Goal: Information Seeking & Learning: Compare options

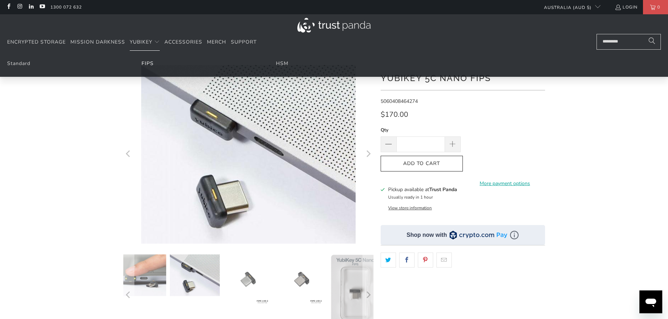
click at [147, 63] on link "FIPS" at bounding box center [147, 63] width 12 height 7
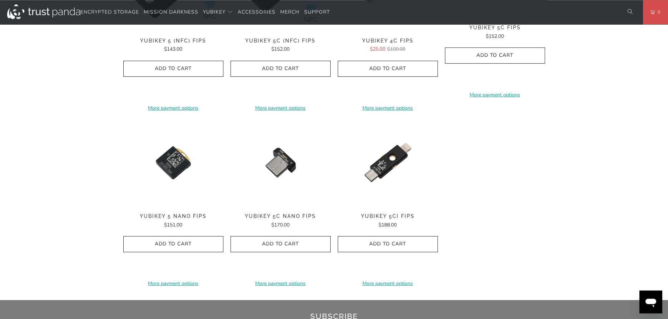
scroll to position [364, 0]
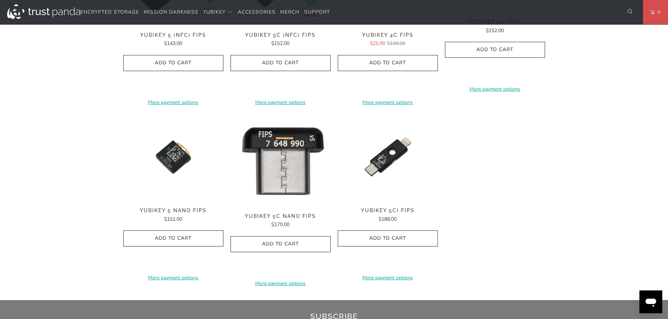
click at [286, 190] on img at bounding box center [280, 160] width 100 height 93
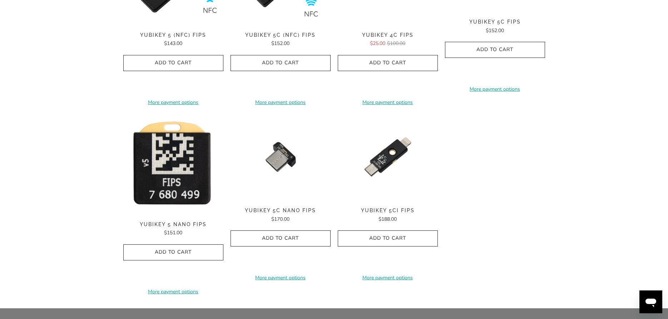
click at [181, 189] on img at bounding box center [173, 164] width 100 height 101
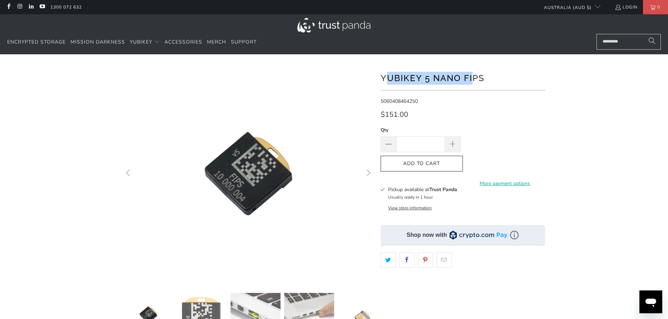
drag, startPoint x: 384, startPoint y: 80, endPoint x: 473, endPoint y: 80, distance: 88.6
click at [473, 80] on h1 "YubiKey 5 Nano FIPS" at bounding box center [462, 77] width 164 height 14
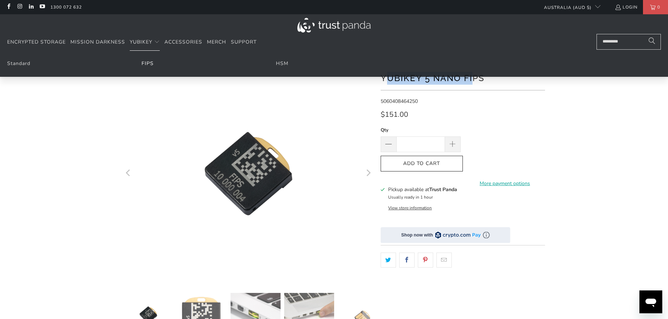
click at [146, 65] on link "FIPS" at bounding box center [147, 63] width 12 height 7
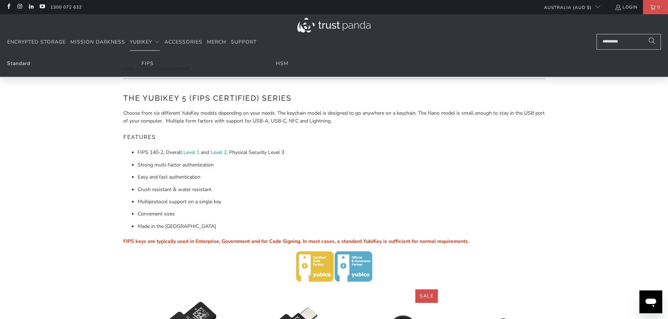
click at [18, 65] on link "Standard" at bounding box center [18, 63] width 23 height 7
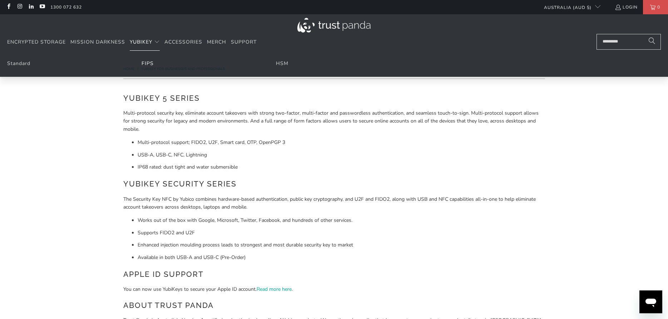
click at [149, 65] on link "FIPS" at bounding box center [147, 63] width 12 height 7
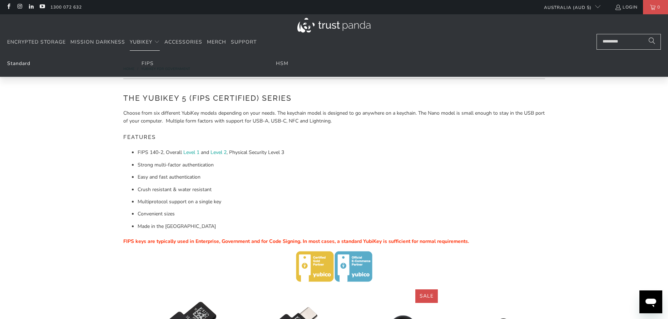
click at [25, 63] on link "Standard" at bounding box center [18, 63] width 23 height 7
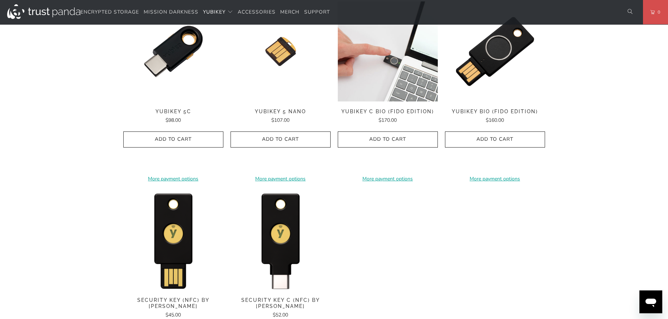
scroll to position [583, 0]
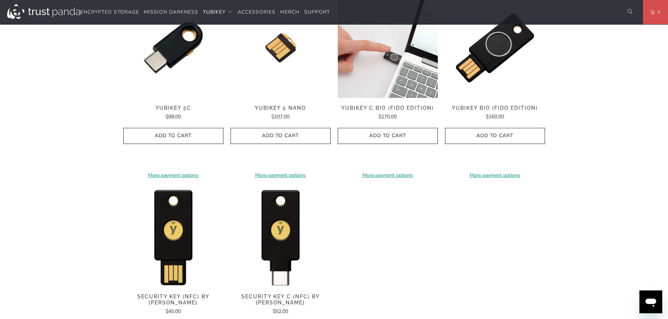
click at [388, 76] on img at bounding box center [388, 48] width 100 height 100
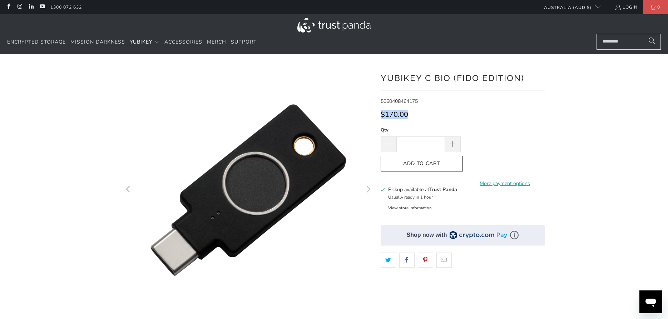
drag, startPoint x: 419, startPoint y: 87, endPoint x: 428, endPoint y: 106, distance: 21.6
click at [428, 106] on div at bounding box center [334, 245] width 429 height 360
click at [423, 106] on div "**********" at bounding box center [462, 227] width 164 height 325
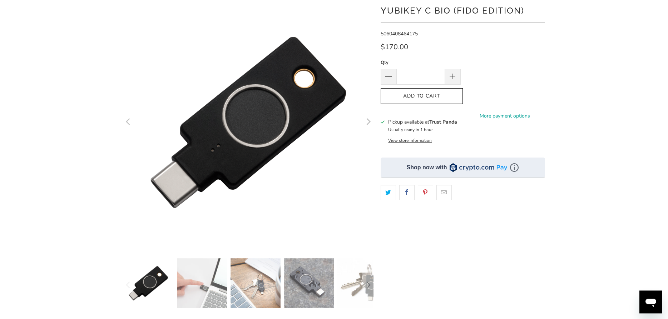
scroll to position [73, 0]
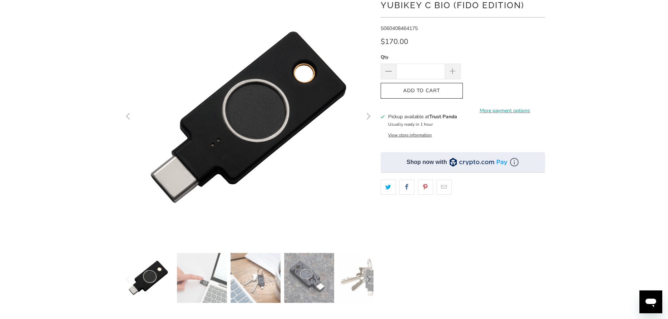
click at [216, 282] on img at bounding box center [202, 278] width 50 height 50
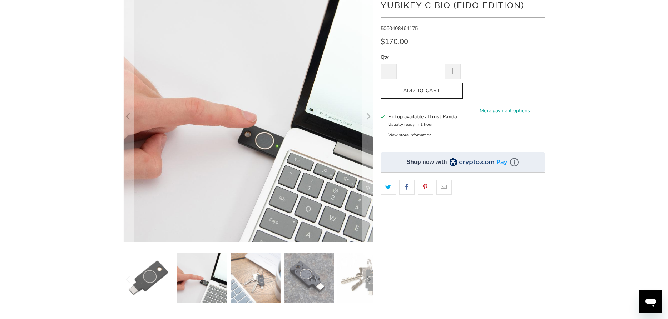
click at [261, 280] on img at bounding box center [255, 278] width 50 height 50
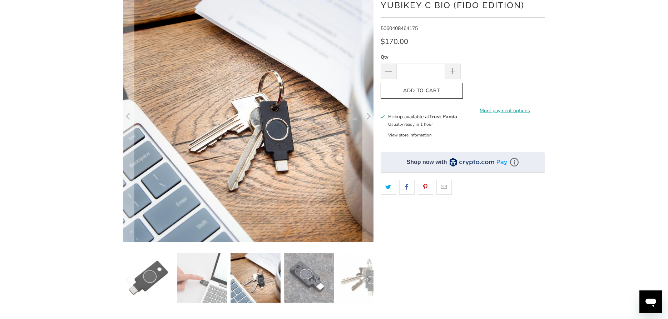
click at [315, 279] on img at bounding box center [309, 278] width 50 height 50
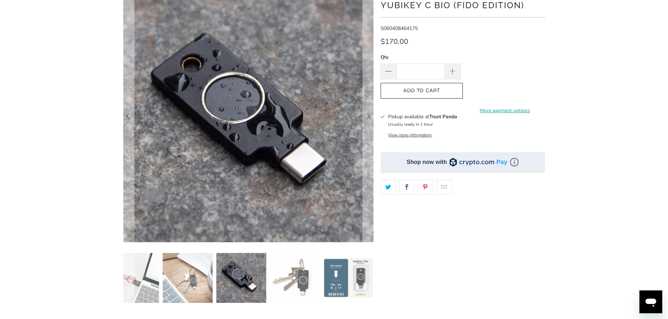
click at [288, 279] on img at bounding box center [294, 278] width 50 height 50
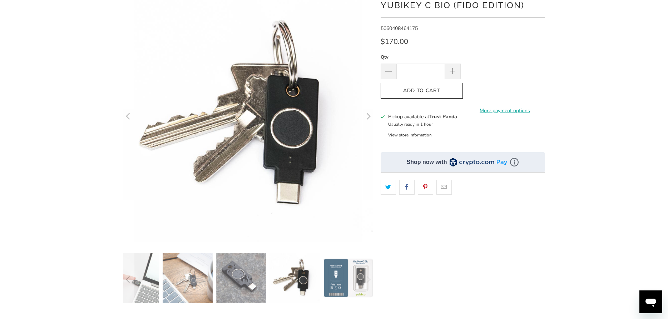
click at [332, 273] on img at bounding box center [348, 278] width 50 height 50
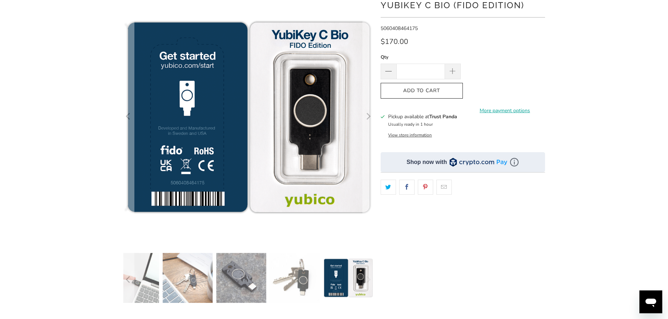
click at [291, 277] on img at bounding box center [294, 278] width 50 height 50
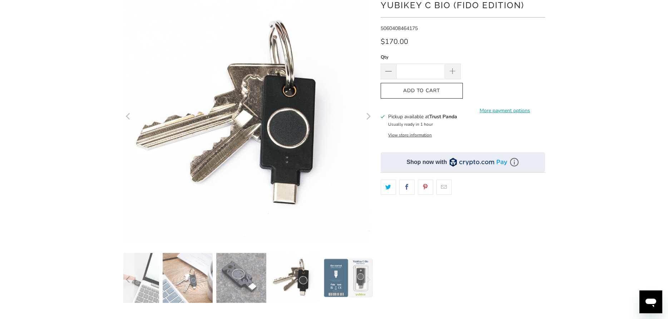
click at [237, 278] on img at bounding box center [241, 278] width 50 height 50
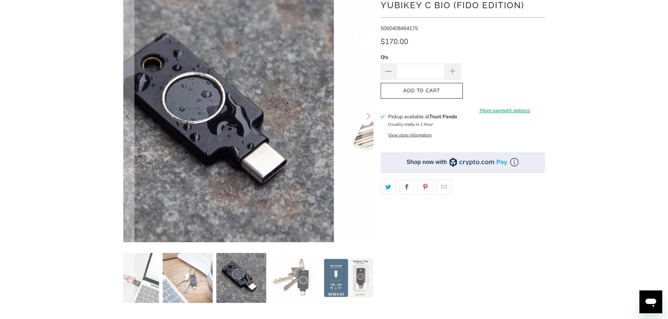
click at [191, 278] on img at bounding box center [188, 278] width 50 height 50
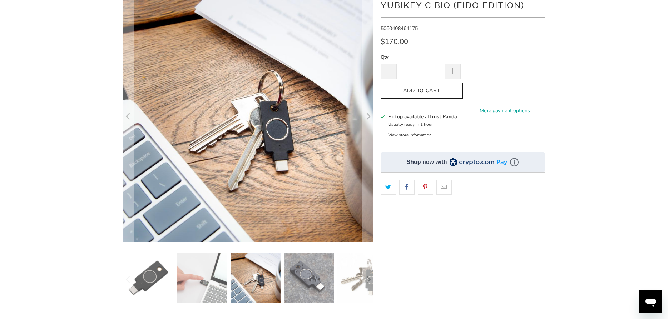
click at [155, 280] on img at bounding box center [148, 278] width 50 height 50
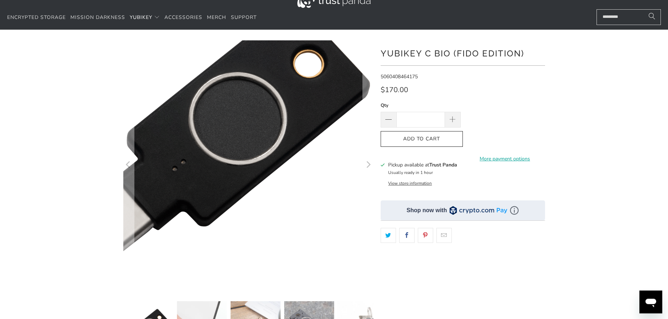
scroll to position [0, 0]
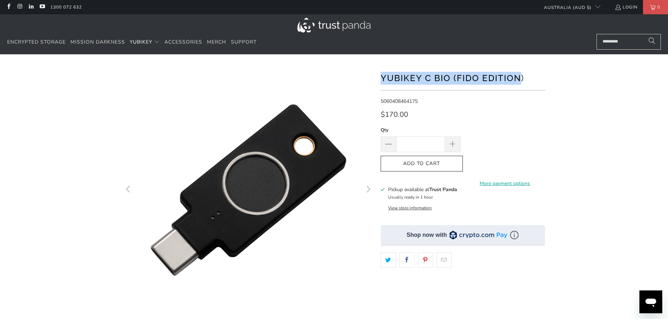
drag, startPoint x: 423, startPoint y: 78, endPoint x: 521, endPoint y: 81, distance: 97.9
click at [521, 81] on h1 "YubiKey C Bio (FIDO Edition)" at bounding box center [462, 77] width 164 height 14
drag, startPoint x: 526, startPoint y: 78, endPoint x: 382, endPoint y: 77, distance: 144.3
click at [382, 77] on h1 "YubiKey C Bio (FIDO Edition)" at bounding box center [462, 77] width 164 height 14
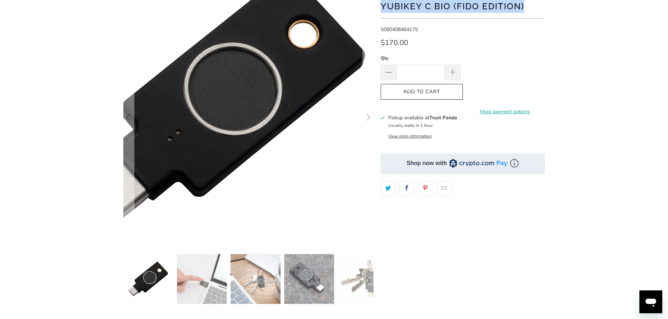
scroll to position [73, 0]
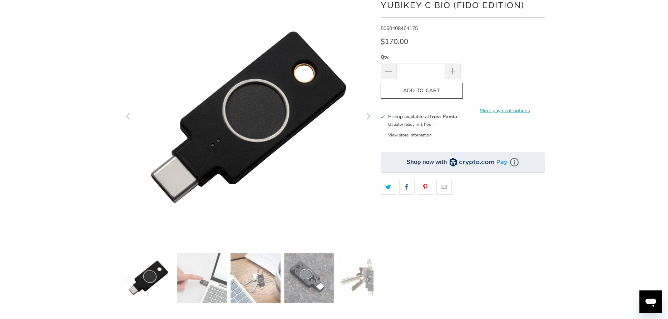
click at [197, 281] on img at bounding box center [202, 278] width 50 height 50
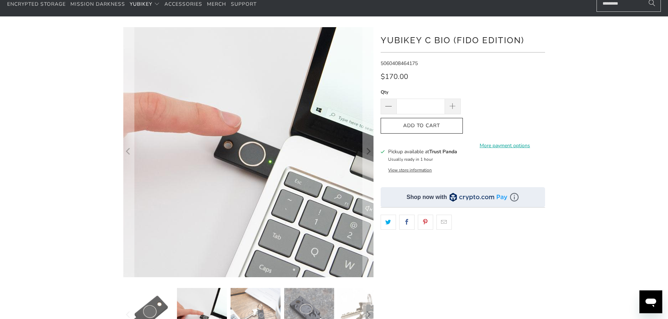
scroll to position [0, 0]
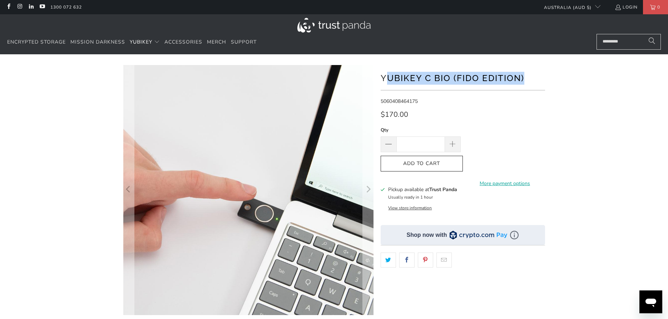
drag, startPoint x: 483, startPoint y: 78, endPoint x: 540, endPoint y: 78, distance: 57.2
click at [540, 78] on h1 "YubiKey C Bio (FIDO Edition)" at bounding box center [462, 77] width 164 height 14
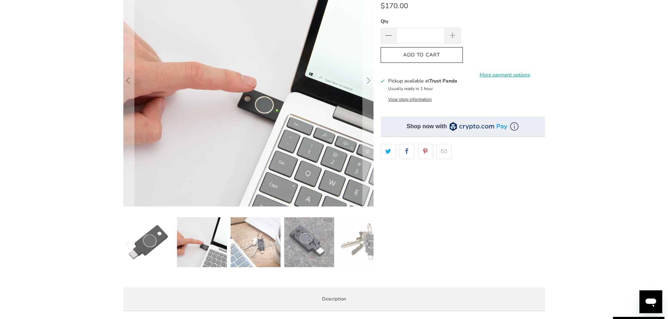
scroll to position [109, 0]
click at [309, 237] on img at bounding box center [309, 241] width 50 height 50
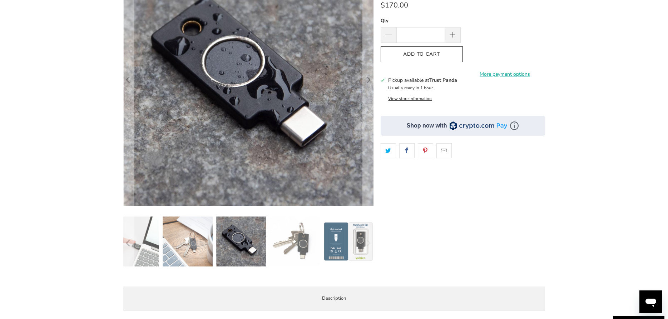
click at [303, 242] on img at bounding box center [295, 241] width 50 height 50
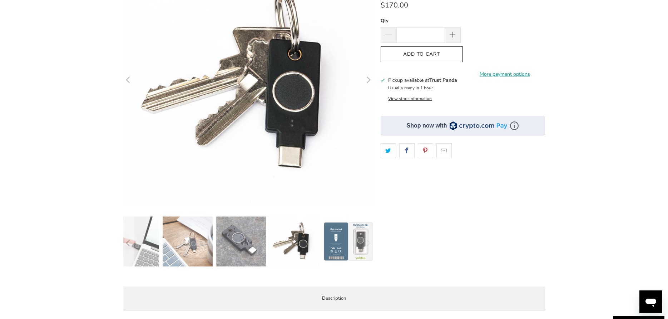
click at [333, 238] on img at bounding box center [348, 241] width 50 height 50
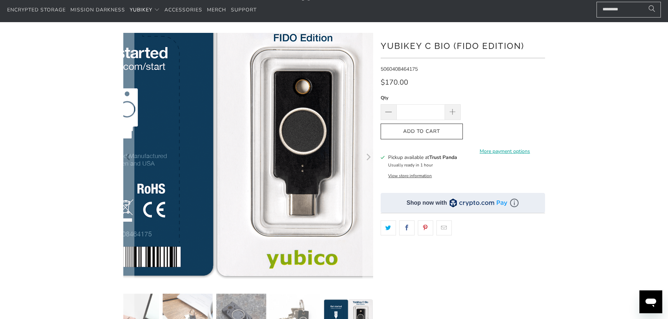
scroll to position [73, 0]
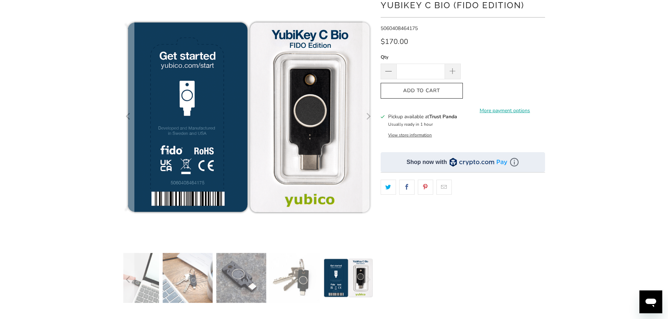
click at [303, 284] on img at bounding box center [294, 278] width 50 height 50
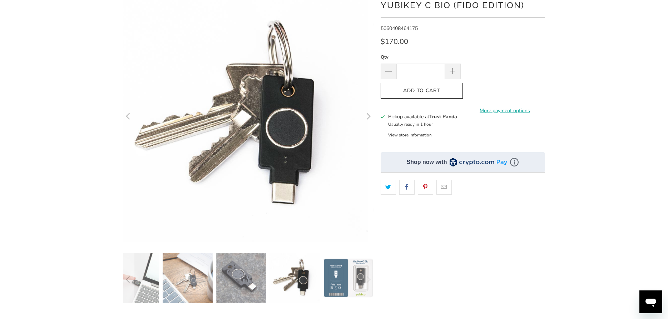
click at [256, 286] on img at bounding box center [241, 278] width 50 height 50
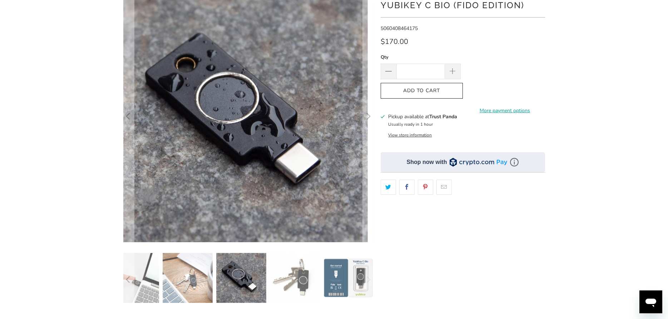
click at [195, 285] on img at bounding box center [188, 278] width 50 height 50
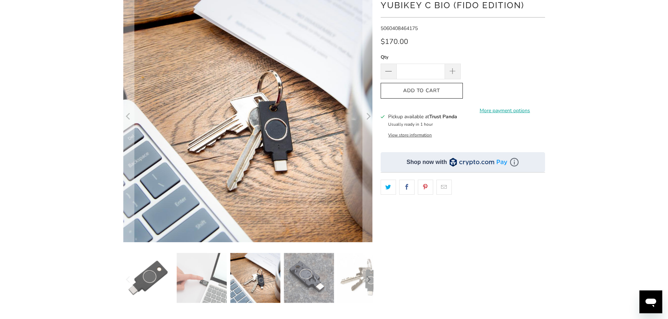
click at [143, 281] on img at bounding box center [148, 278] width 50 height 50
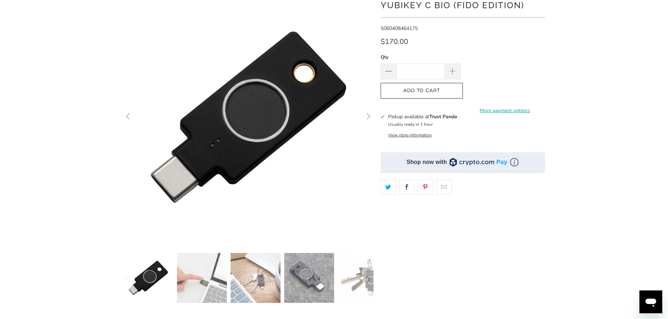
scroll to position [0, 0]
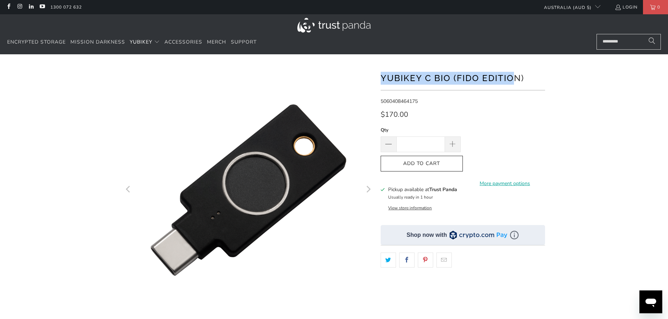
drag, startPoint x: 383, startPoint y: 76, endPoint x: 513, endPoint y: 78, distance: 130.4
click at [513, 78] on h1 "YubiKey C Bio (FIDO Edition)" at bounding box center [462, 77] width 164 height 14
click at [459, 76] on h1 "YubiKey C Bio (FIDO Edition)" at bounding box center [462, 77] width 164 height 14
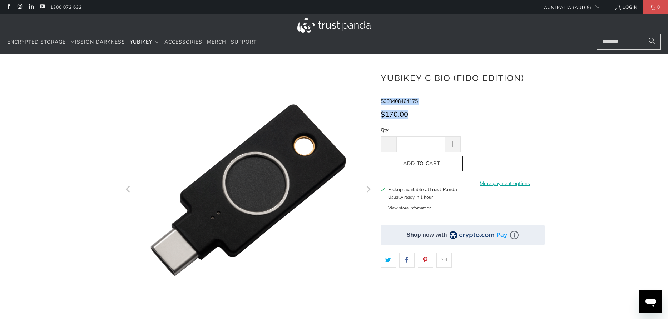
drag, startPoint x: 379, startPoint y: 83, endPoint x: 554, endPoint y: 83, distance: 174.3
click at [554, 83] on div at bounding box center [334, 245] width 668 height 360
click at [527, 78] on h1 "YubiKey C Bio (FIDO Edition)" at bounding box center [462, 77] width 164 height 14
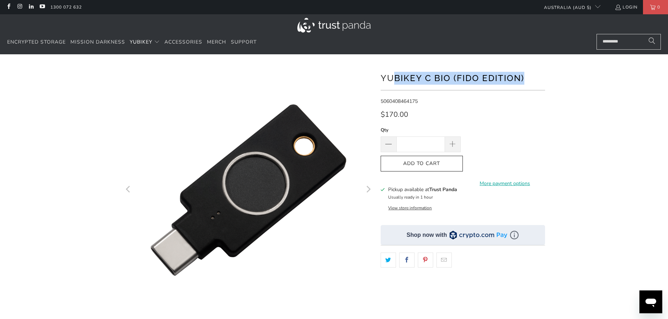
drag, startPoint x: 530, startPoint y: 77, endPoint x: 392, endPoint y: 75, distance: 138.6
click at [392, 75] on h1 "YubiKey C Bio (FIDO Edition)" at bounding box center [462, 77] width 164 height 14
drag, startPoint x: 392, startPoint y: 75, endPoint x: 384, endPoint y: 76, distance: 7.6
click at [390, 75] on h1 "YubiKey C Bio (FIDO Edition)" at bounding box center [462, 77] width 164 height 14
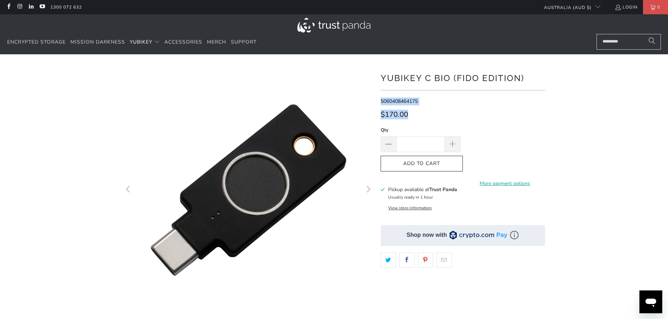
drag, startPoint x: 382, startPoint y: 76, endPoint x: 551, endPoint y: 77, distance: 169.3
click at [551, 77] on div at bounding box center [334, 245] width 668 height 360
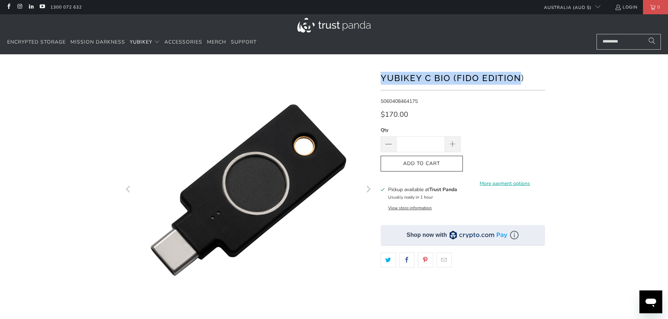
drag, startPoint x: 437, startPoint y: 78, endPoint x: 519, endPoint y: 75, distance: 81.5
click at [519, 75] on h1 "YubiKey C Bio (FIDO Edition)" at bounding box center [462, 77] width 164 height 14
click at [500, 75] on h1 "YubiKey C Bio (FIDO Edition)" at bounding box center [462, 77] width 164 height 14
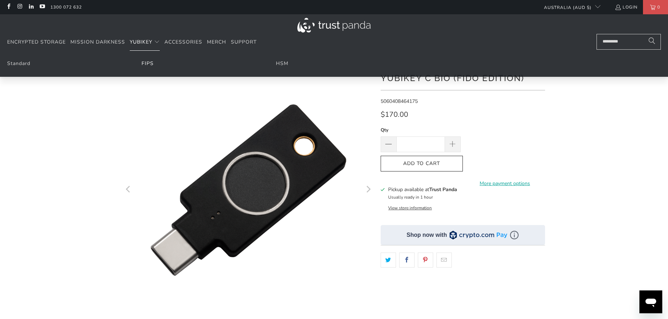
click at [146, 64] on link "FIPS" at bounding box center [147, 63] width 12 height 7
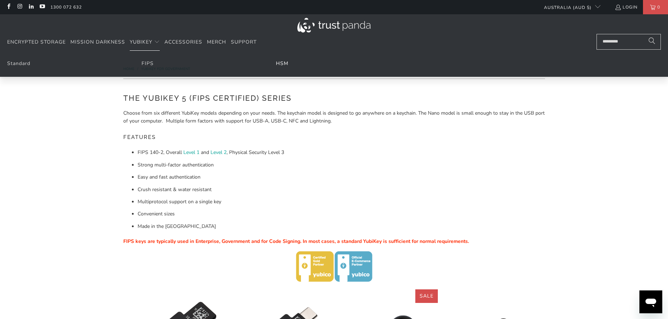
click at [283, 65] on link "HSM" at bounding box center [282, 63] width 13 height 7
